Goal: Task Accomplishment & Management: Use online tool/utility

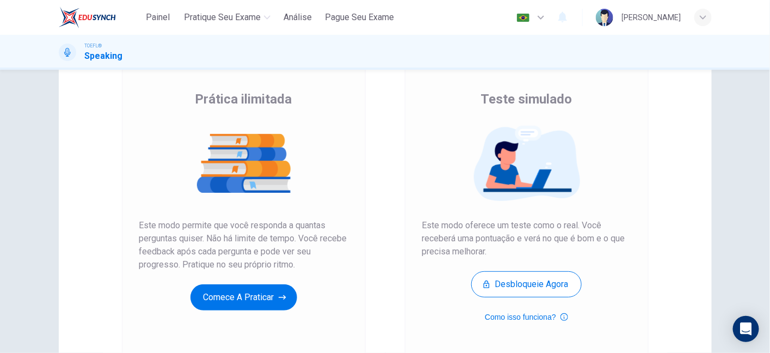
scroll to position [81, 0]
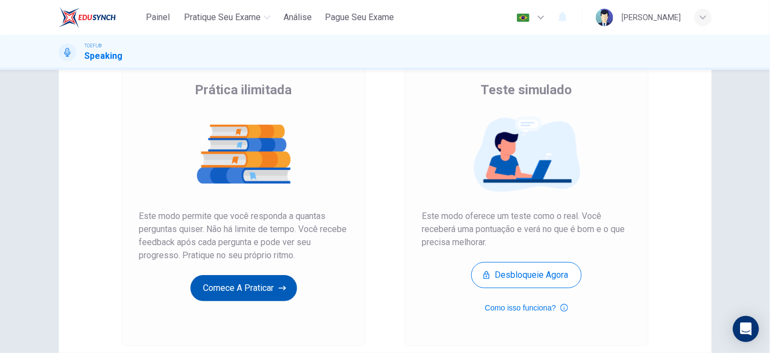
click at [237, 294] on button "Comece a praticar" at bounding box center [244, 288] width 107 height 26
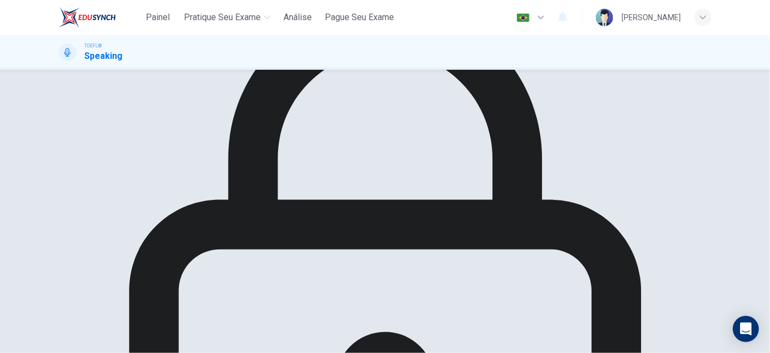
scroll to position [60, 0]
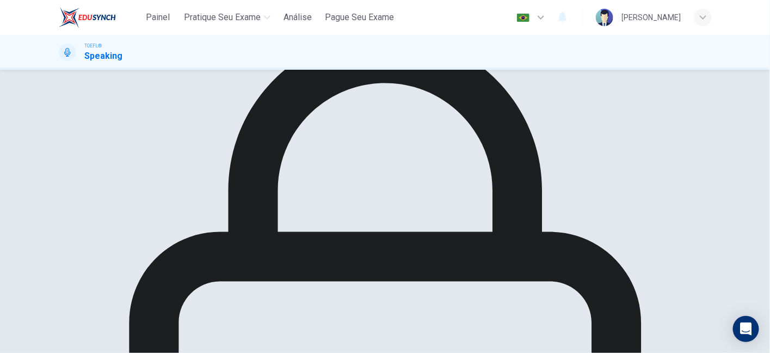
drag, startPoint x: 210, startPoint y: 200, endPoint x: 253, endPoint y: 211, distance: 44.4
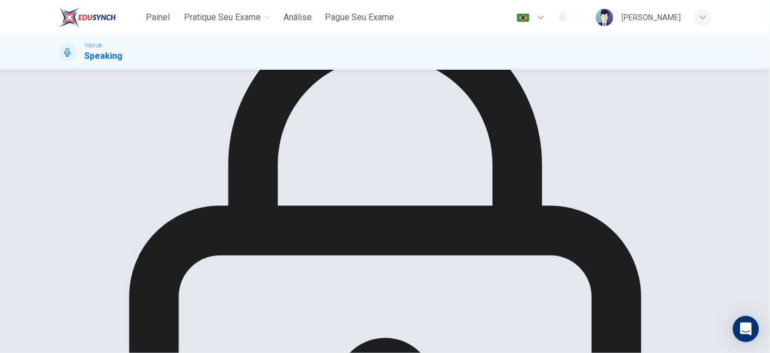
drag, startPoint x: 541, startPoint y: 211, endPoint x: 548, endPoint y: 239, distance: 29.1
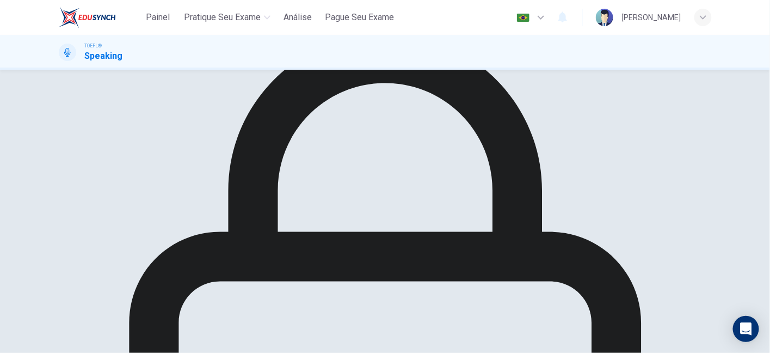
scroll to position [70, 0]
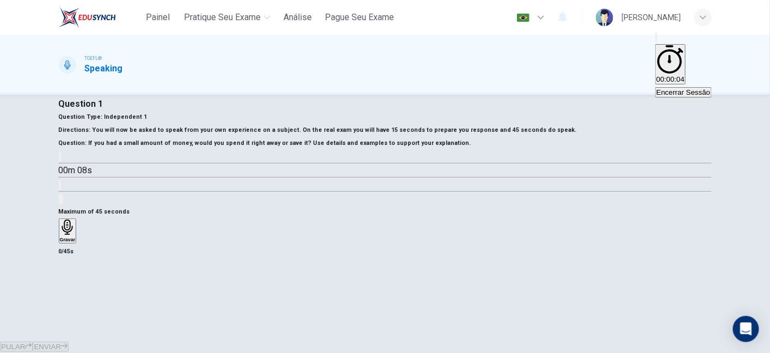
scroll to position [1, 0]
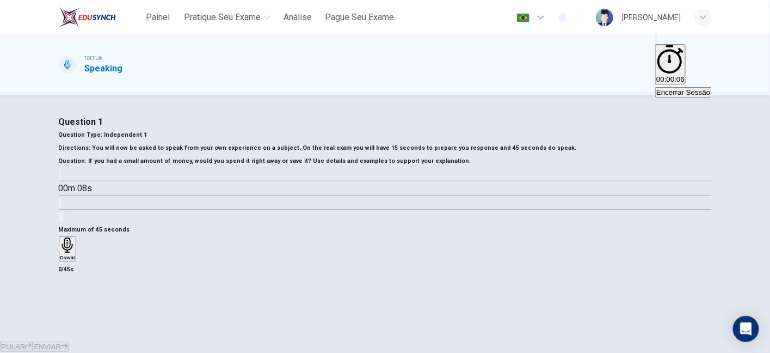
click at [148, 138] on span "Independent 1" at bounding box center [125, 134] width 45 height 7
drag, startPoint x: 131, startPoint y: 147, endPoint x: 201, endPoint y: 156, distance: 70.8
click at [201, 156] on div "Question Type : Independent 1 Directions : You will now be asked to speak from …" at bounding box center [385, 175] width 653 height 95
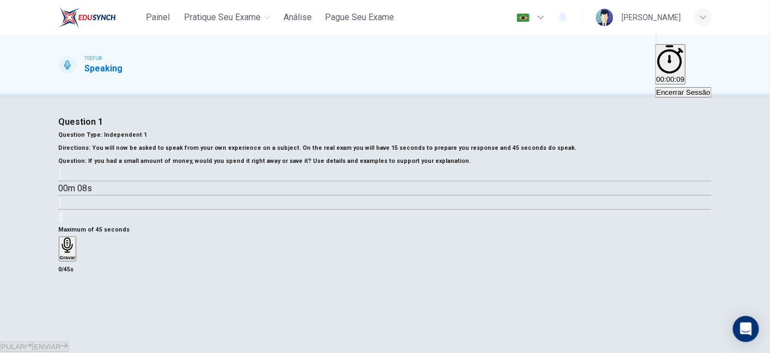
drag, startPoint x: 116, startPoint y: 170, endPoint x: 158, endPoint y: 178, distance: 42.6
click at [158, 155] on h6 "Directions : You will now be asked to speak from your own experience on a subje…" at bounding box center [385, 148] width 653 height 13
click at [198, 151] on span "You will now be asked to speak from your own experience on a subject. On the re…" at bounding box center [335, 147] width 484 height 7
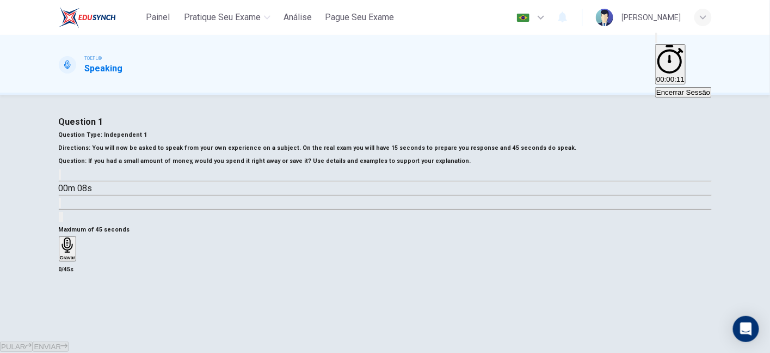
click at [207, 155] on h6 "Directions : You will now be asked to speak from your own experience on a subje…" at bounding box center [385, 148] width 653 height 13
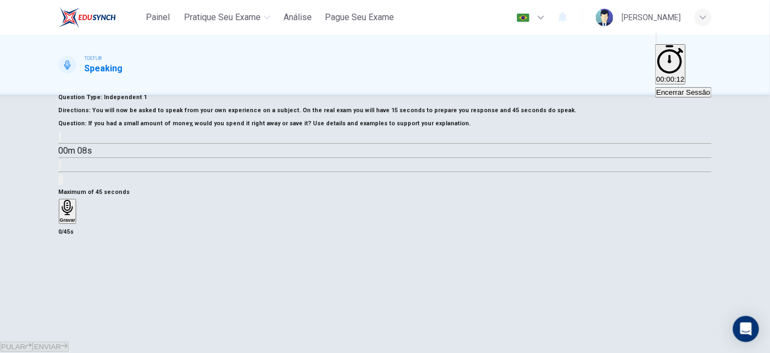
scroll to position [42, 0]
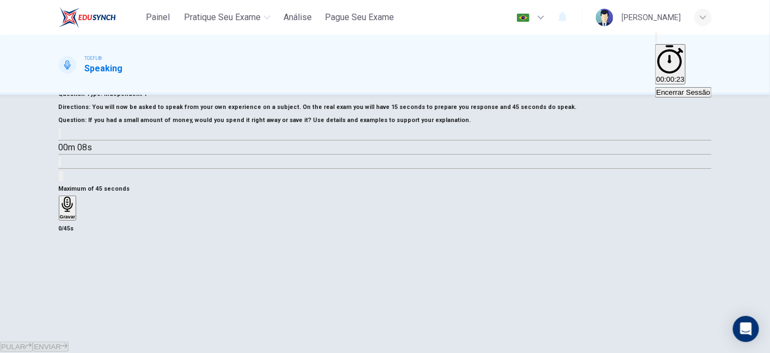
click at [60, 136] on icon "button" at bounding box center [60, 136] width 0 height 0
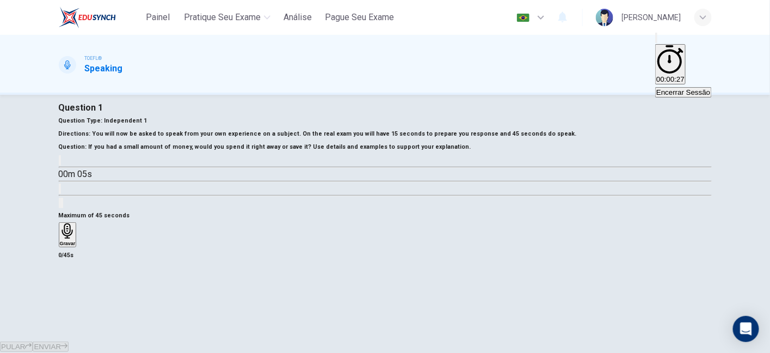
scroll to position [0, 0]
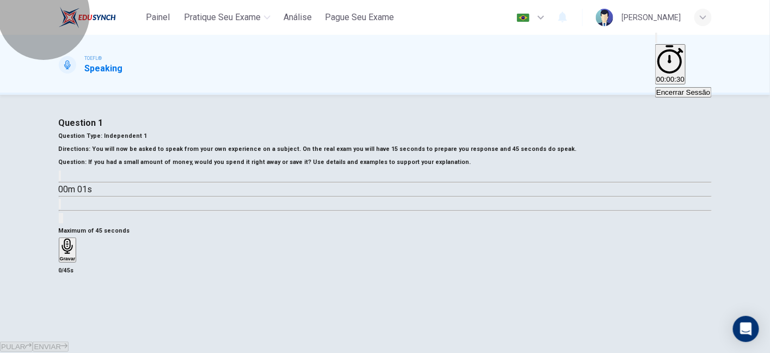
click at [656, 75] on span "00:00:30" at bounding box center [670, 79] width 28 height 8
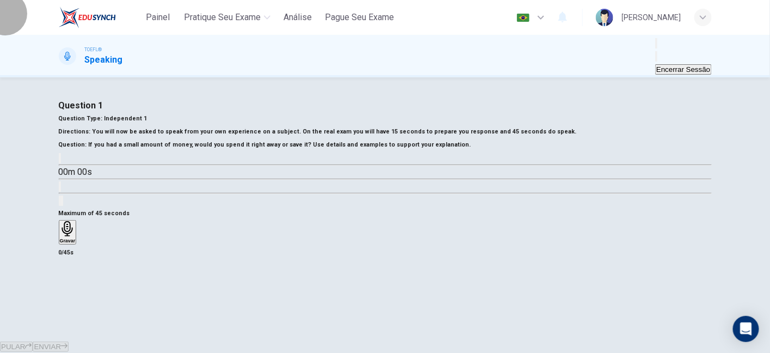
click at [655, 55] on button "Mostrar" at bounding box center [656, 56] width 2 height 10
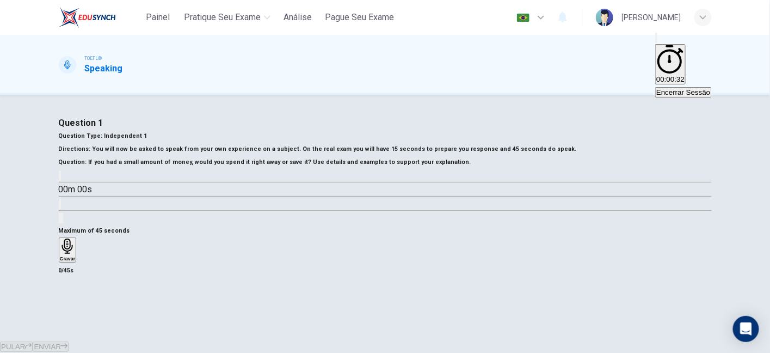
type input "0"
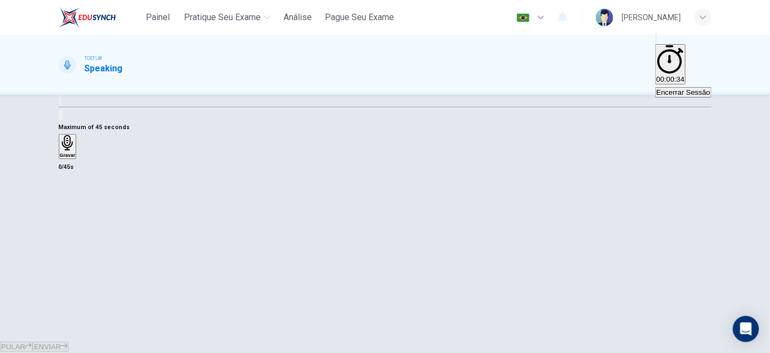
scroll to position [107, 0]
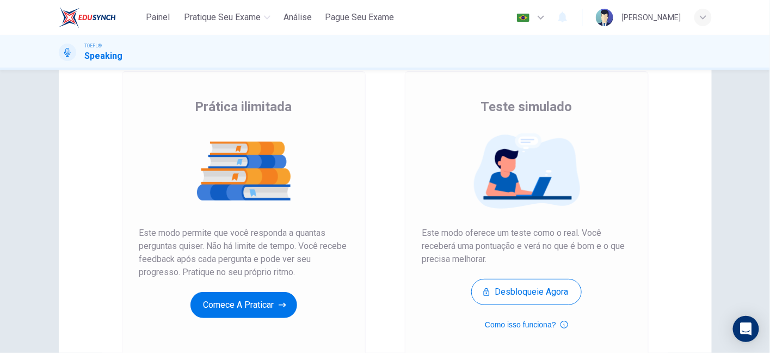
scroll to position [65, 0]
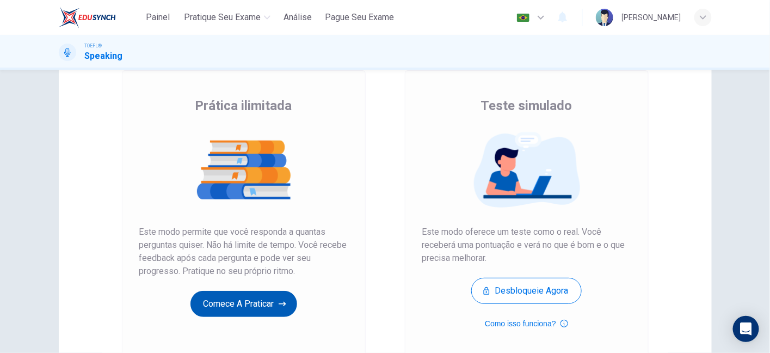
click at [260, 304] on button "Comece a praticar" at bounding box center [244, 304] width 107 height 26
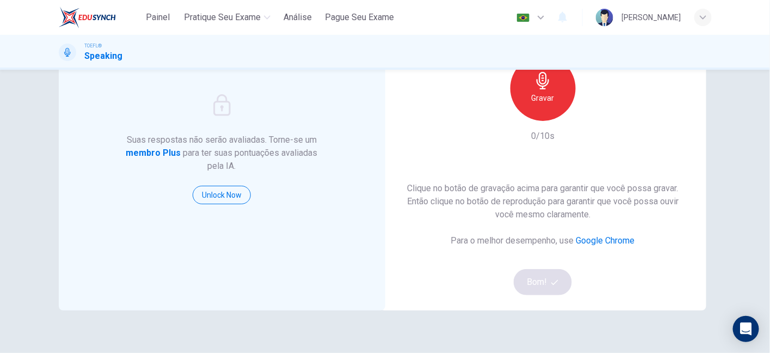
scroll to position [104, 0]
click at [553, 112] on div "Gravar" at bounding box center [543, 87] width 65 height 65
click at [553, 112] on div "Parar" at bounding box center [543, 87] width 65 height 65
click at [532, 284] on button "Bom!" at bounding box center [543, 281] width 58 height 26
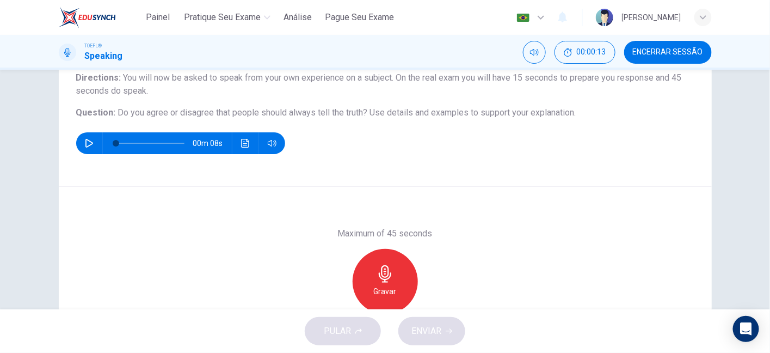
scroll to position [102, 0]
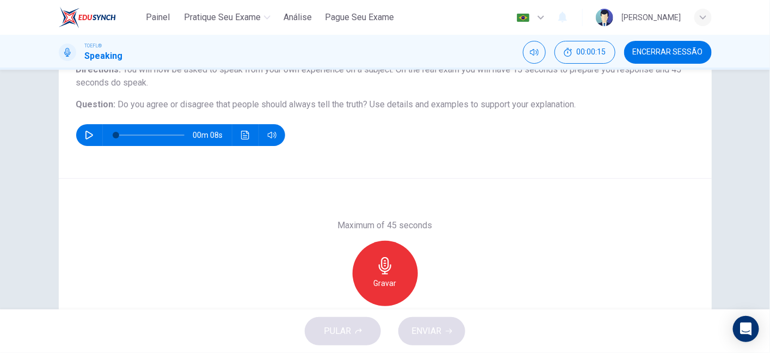
click at [389, 254] on div "Gravar" at bounding box center [385, 273] width 65 height 65
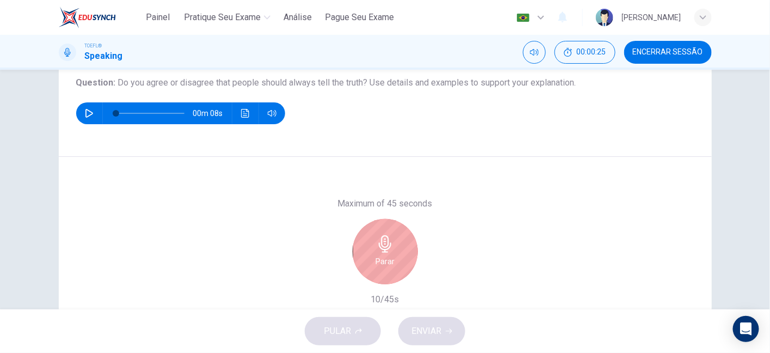
scroll to position [127, 0]
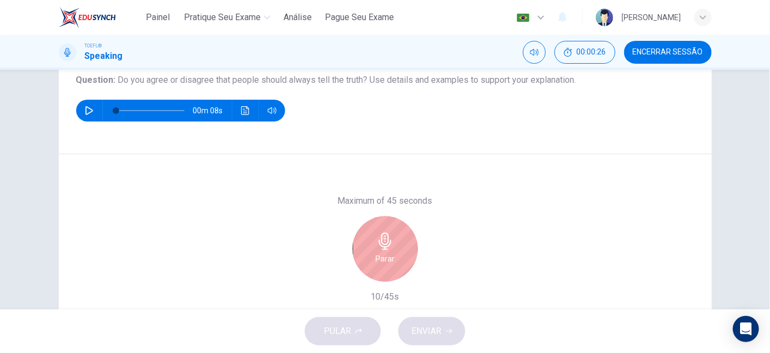
click at [362, 261] on div "Parar" at bounding box center [385, 248] width 65 height 65
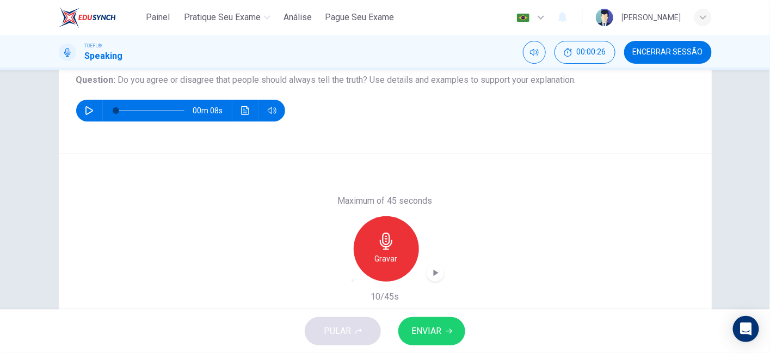
scroll to position [171, 0]
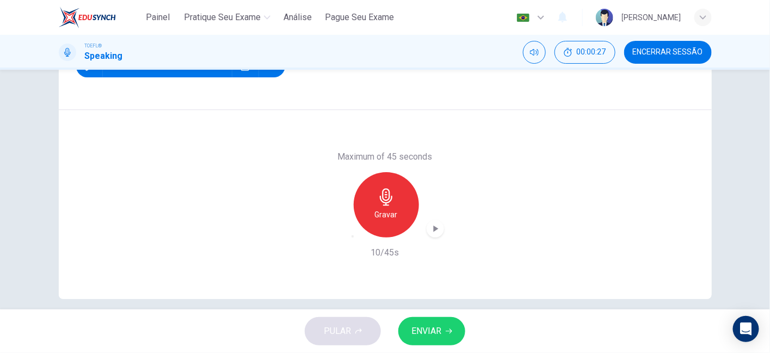
click at [353, 236] on icon "button" at bounding box center [353, 236] width 0 height 0
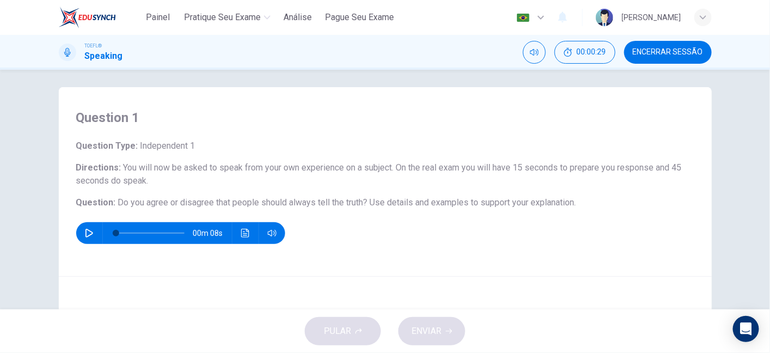
scroll to position [3, 0]
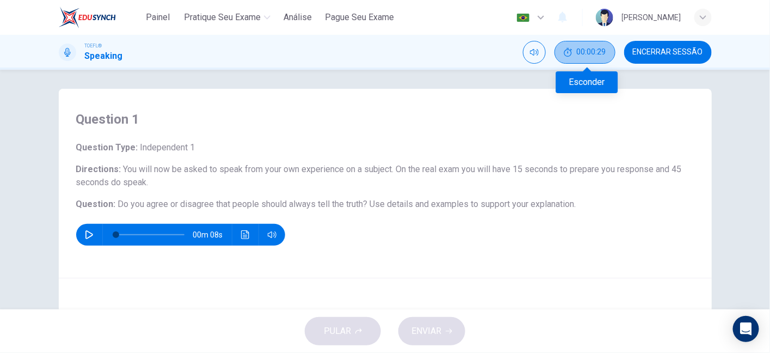
click at [586, 53] on span "00:00:29" at bounding box center [591, 52] width 29 height 9
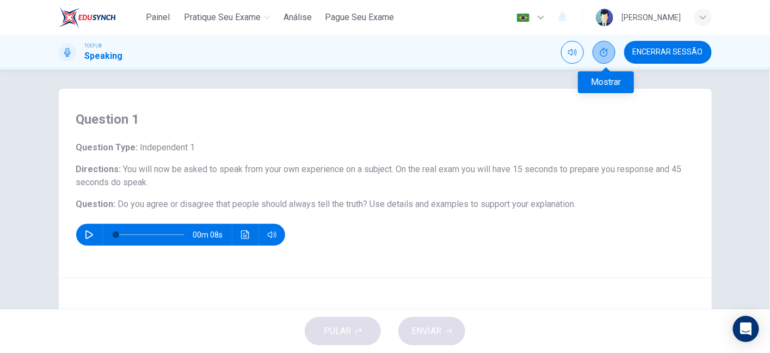
click at [602, 57] on button "Mostrar" at bounding box center [604, 52] width 23 height 23
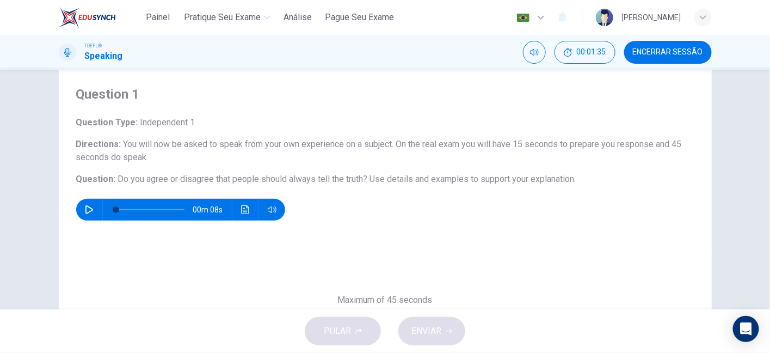
scroll to position [20, 0]
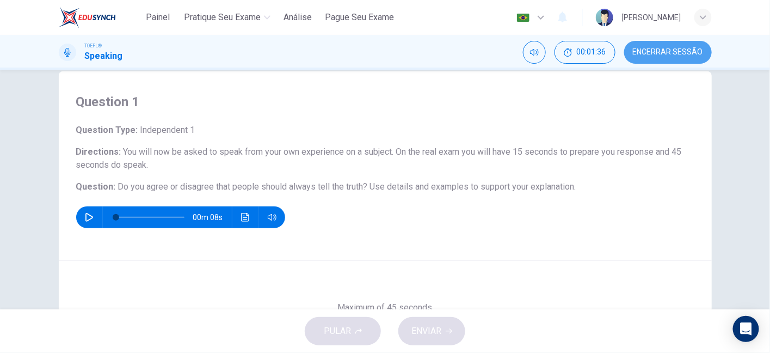
click at [655, 49] on span "Encerrar Sessão" at bounding box center [668, 52] width 70 height 9
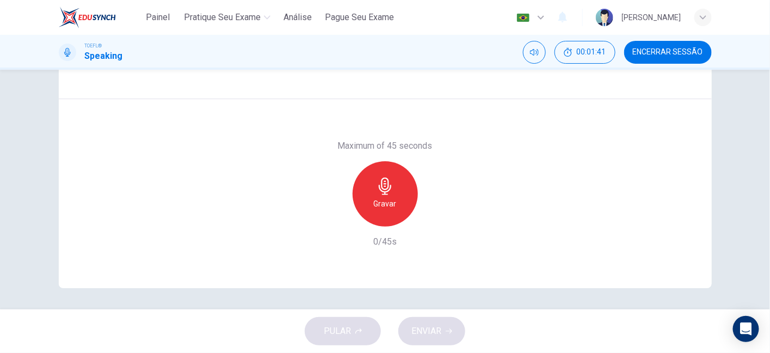
scroll to position [0, 0]
